Goal: Task Accomplishment & Management: Complete application form

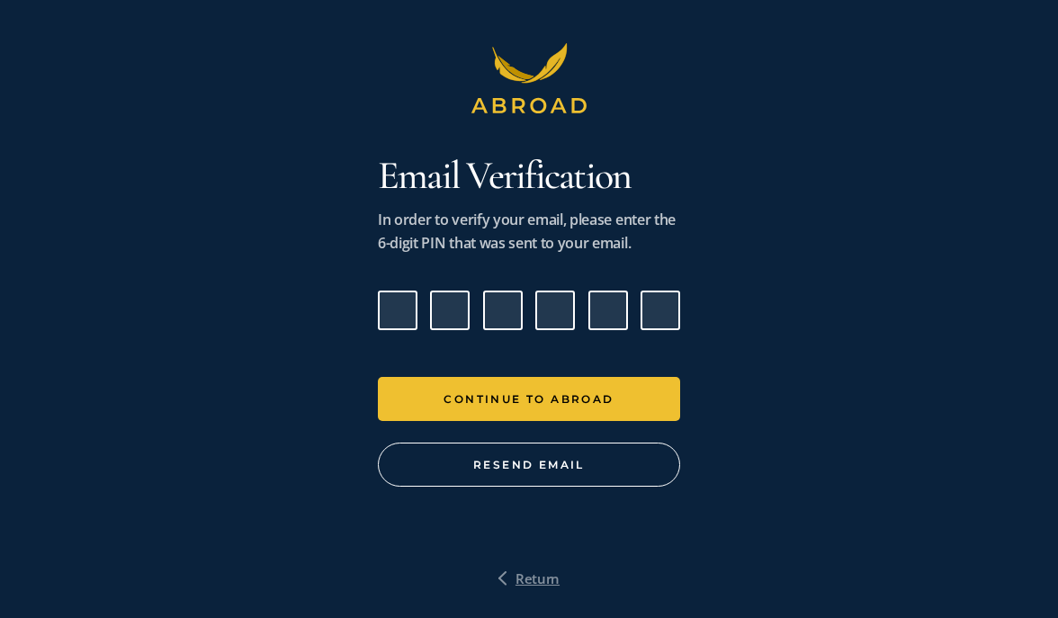
click at [538, 576] on span "Return" at bounding box center [538, 578] width 44 height 23
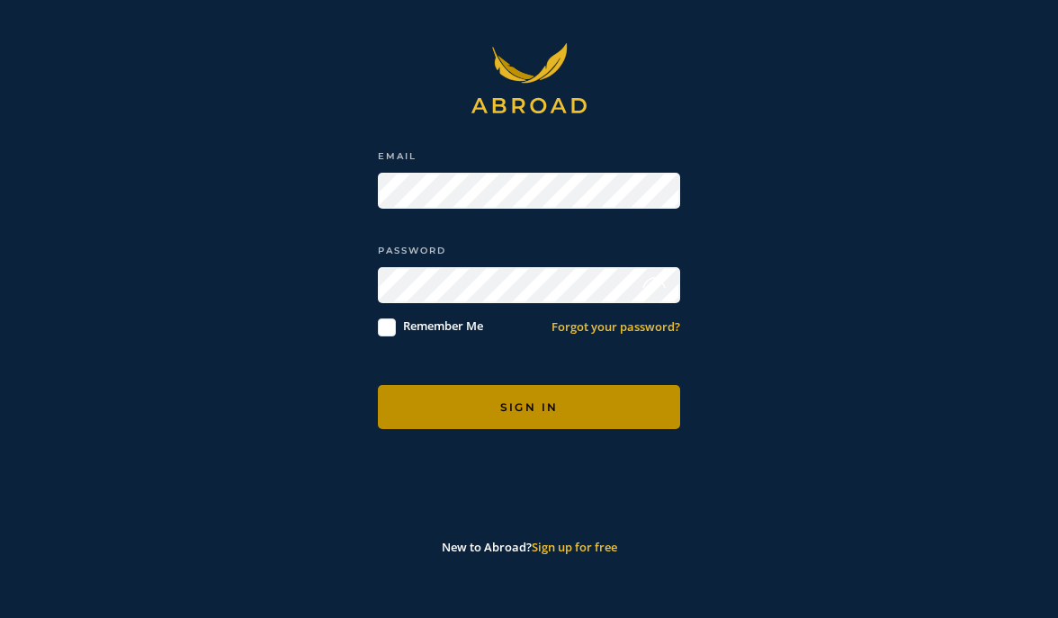
click at [559, 414] on button "SIGN IN" at bounding box center [529, 407] width 302 height 44
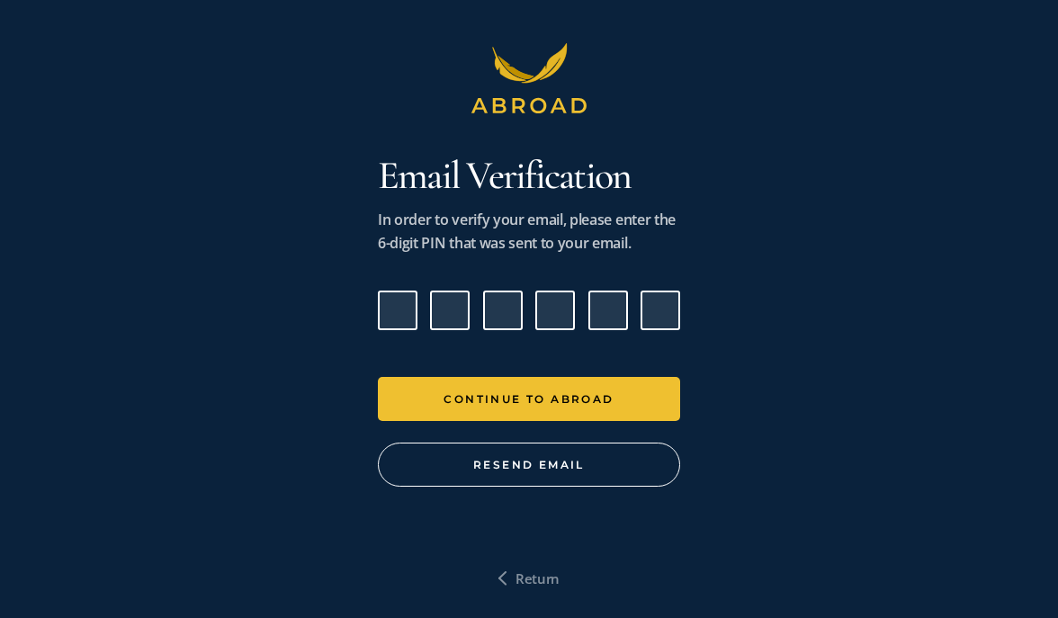
click at [402, 311] on input "Please enter verification code. Digit 1" at bounding box center [398, 311] width 40 height 40
paste input "1"
type input "3"
type input "7"
type input "4"
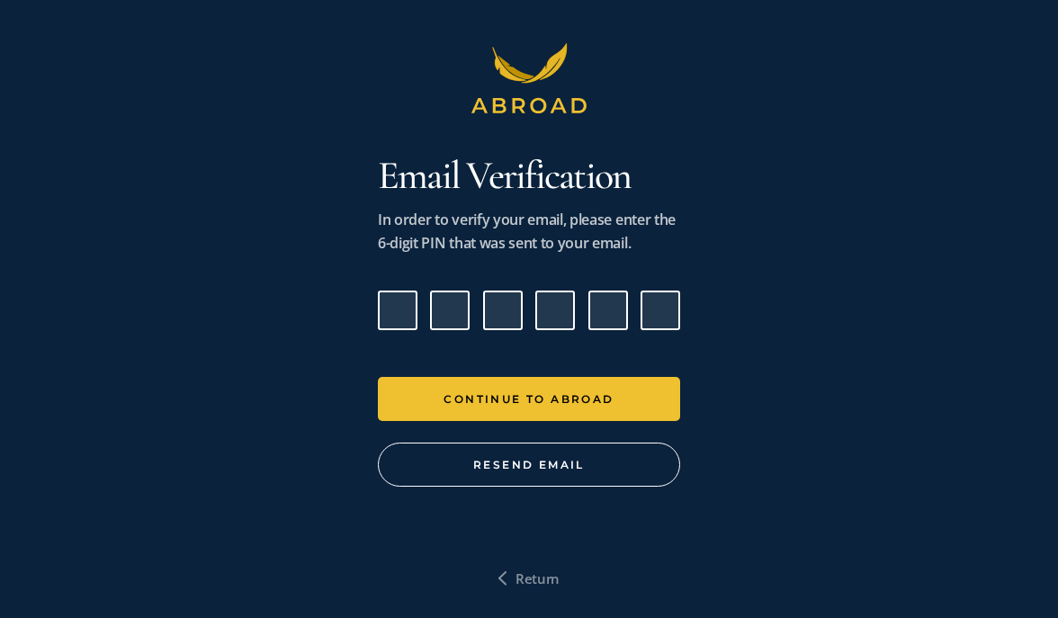
type input "3"
type input "7"
type input "1"
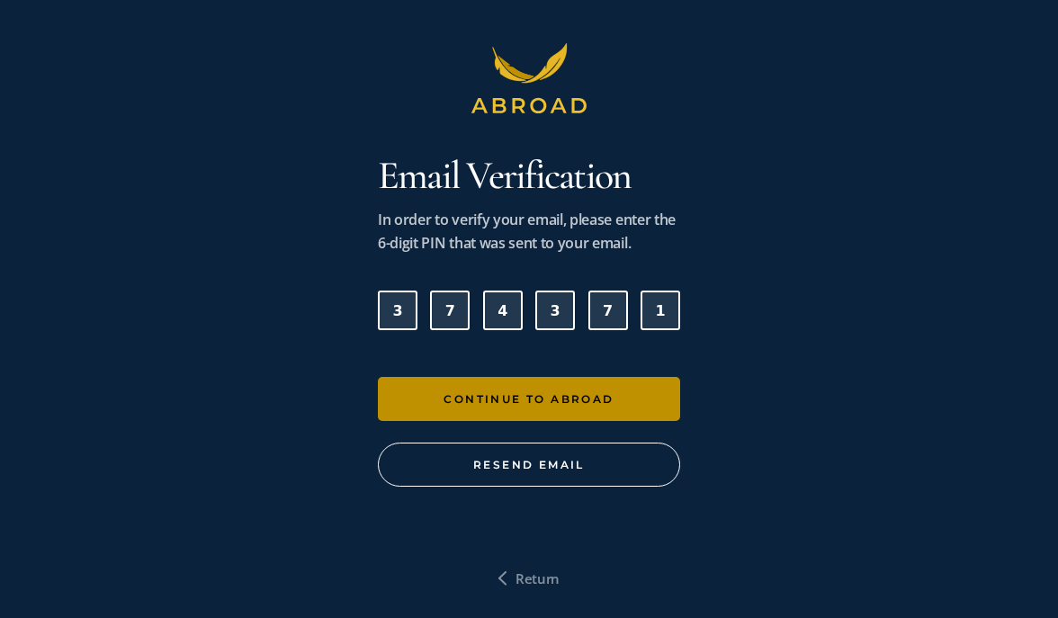
click at [440, 391] on button "Continue To Abroad" at bounding box center [529, 399] width 302 height 44
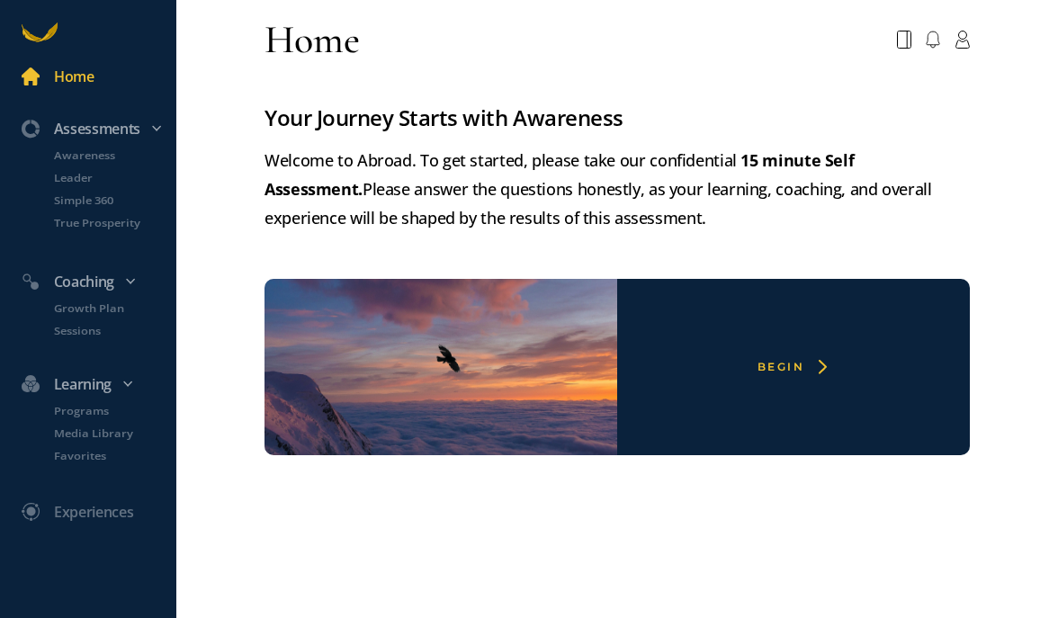
click at [787, 379] on div "Begin" at bounding box center [793, 367] width 353 height 176
